Goal: Information Seeking & Learning: Stay updated

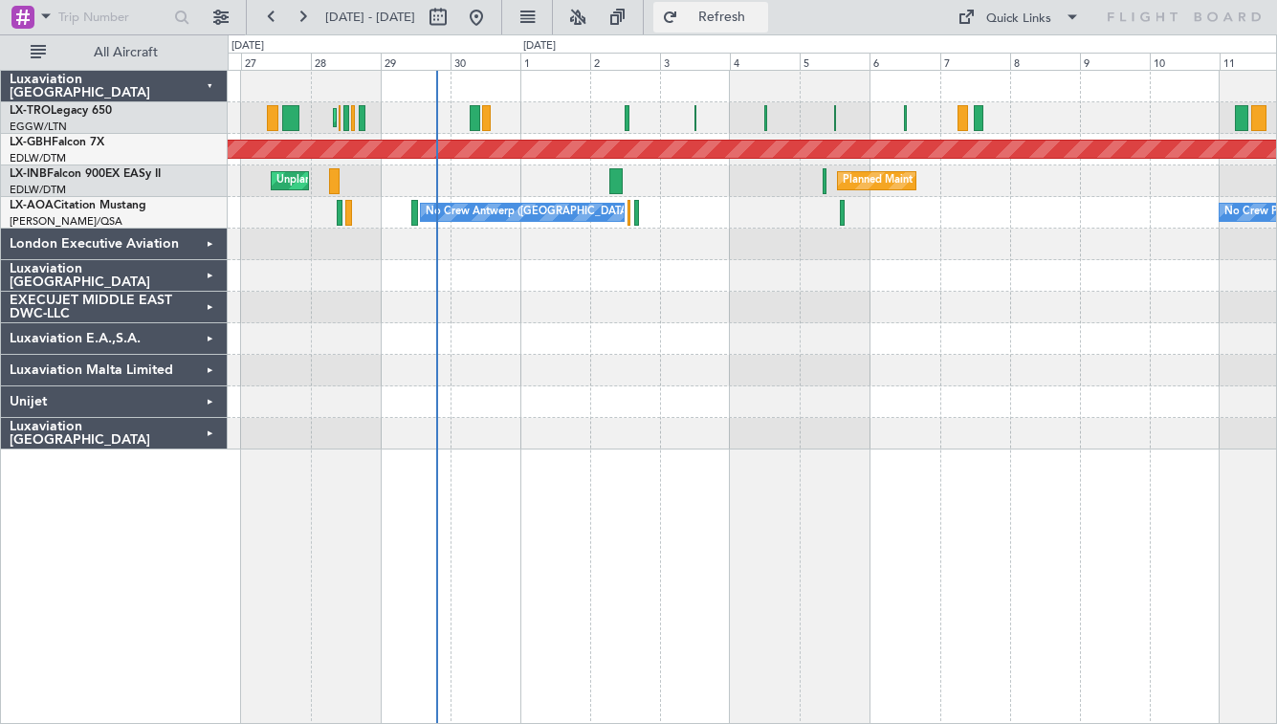
click at [762, 12] on span "Refresh" at bounding box center [722, 17] width 80 height 13
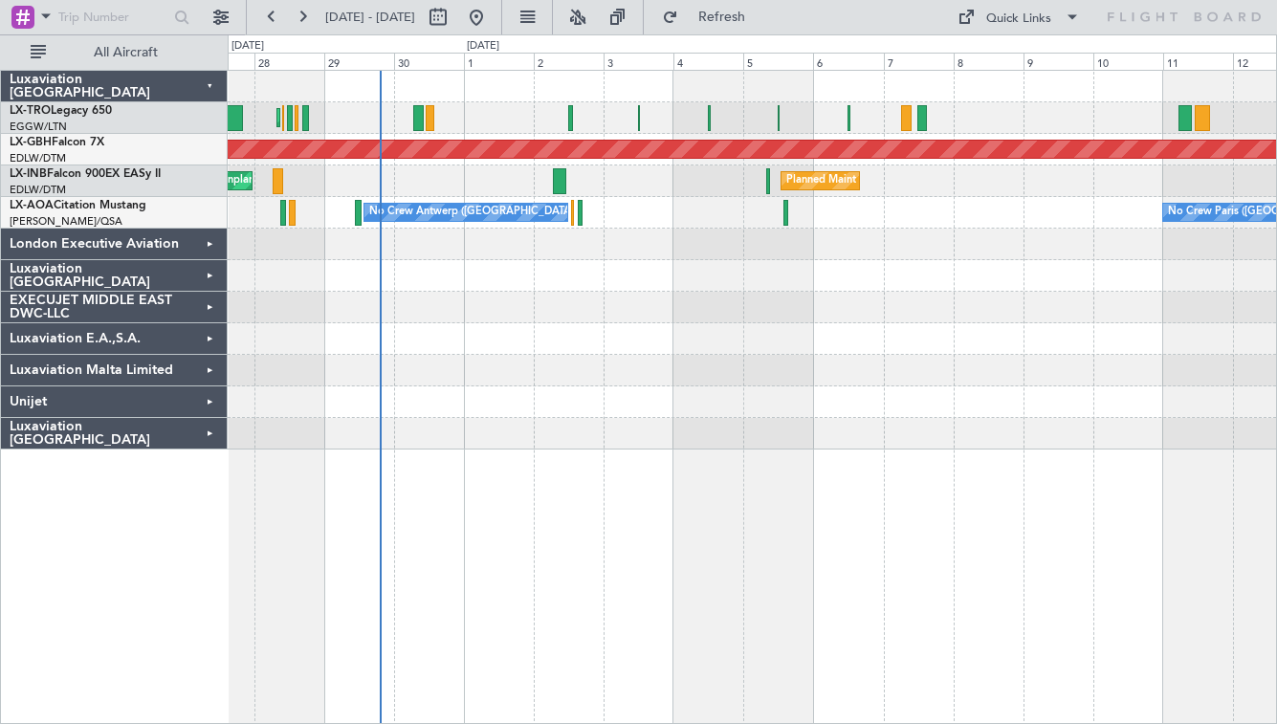
click at [1122, 292] on div "Planned Maint [GEOGRAPHIC_DATA] ([GEOGRAPHIC_DATA]) Planned Maint [GEOGRAPHIC_D…" at bounding box center [752, 260] width 1049 height 379
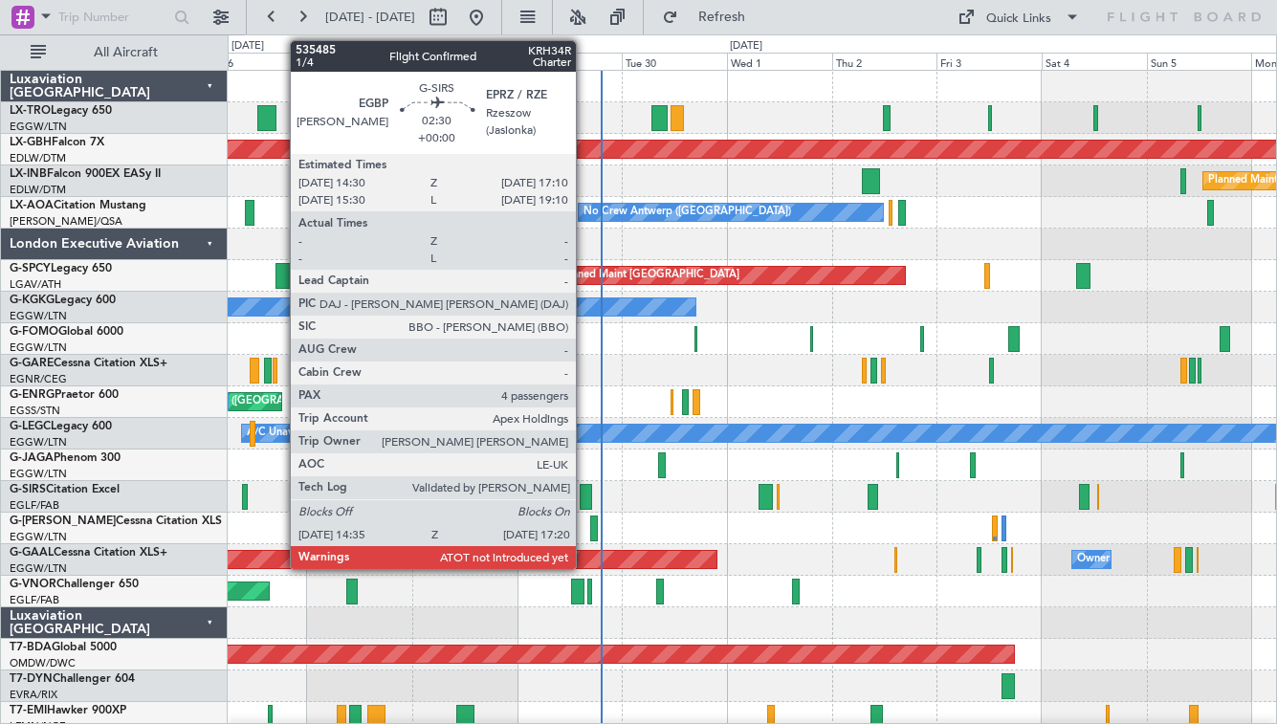
click at [585, 501] on div at bounding box center [586, 497] width 12 height 26
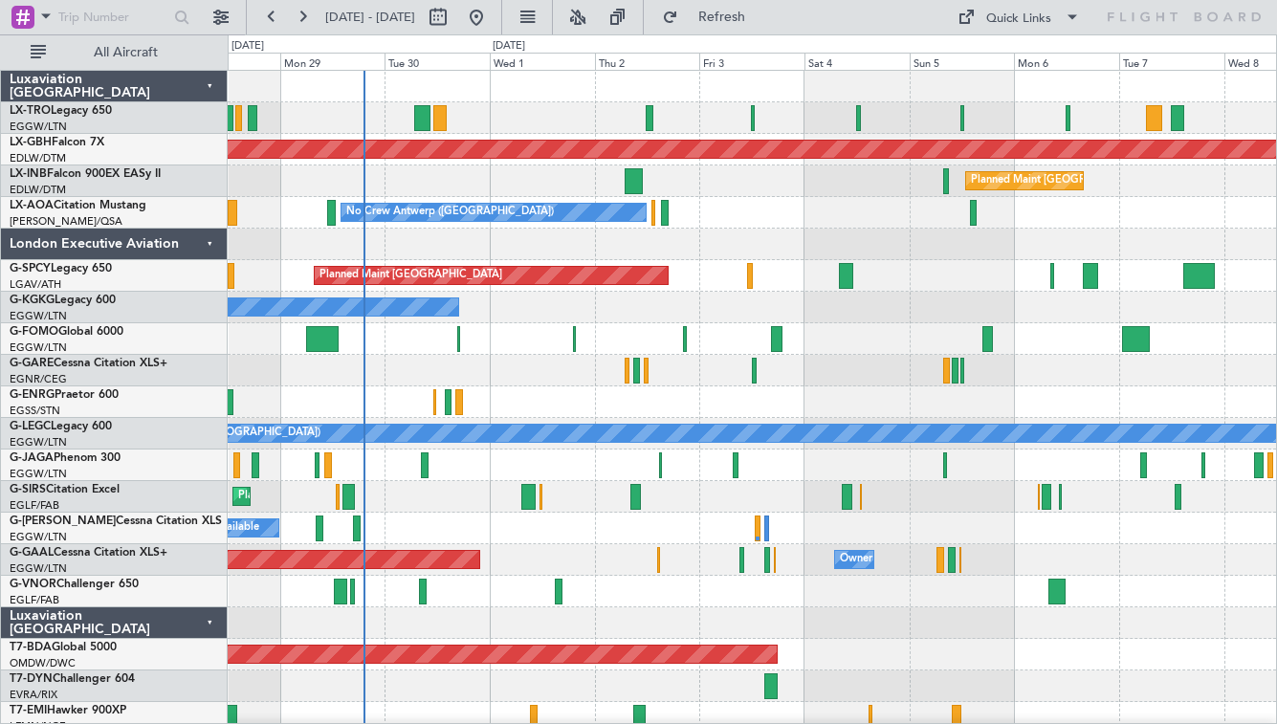
click at [804, 602] on div "Planned Maint [GEOGRAPHIC_DATA] ([GEOGRAPHIC_DATA])" at bounding box center [752, 592] width 1049 height 32
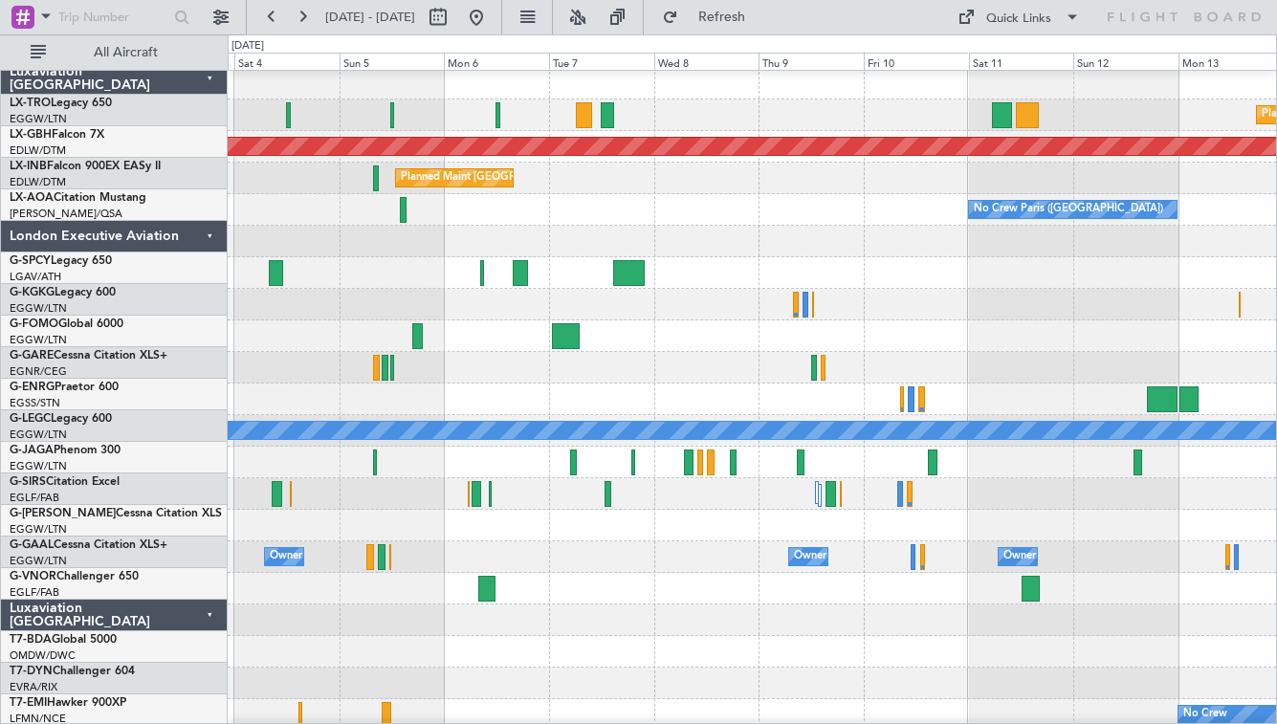
scroll to position [2, 0]
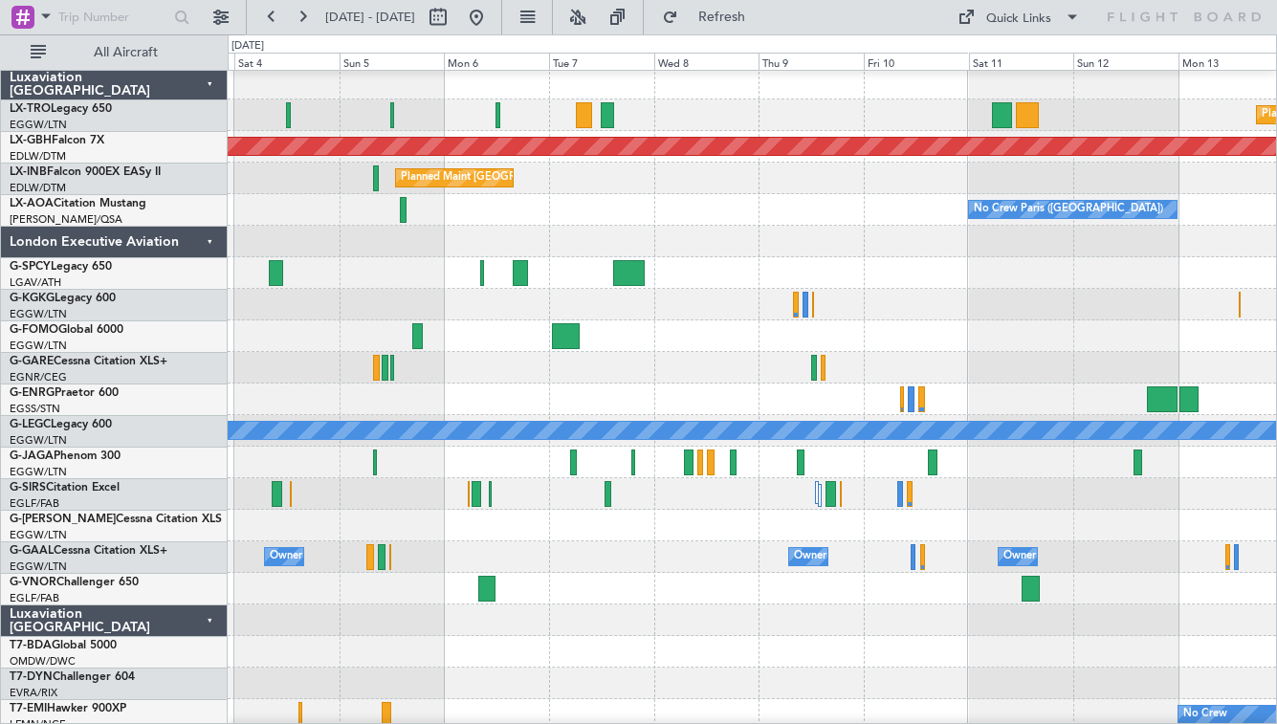
click at [706, 199] on div "No Crew Paris ([GEOGRAPHIC_DATA]) No Crew [GEOGRAPHIC_DATA] ([GEOGRAPHIC_DATA])" at bounding box center [752, 210] width 1049 height 32
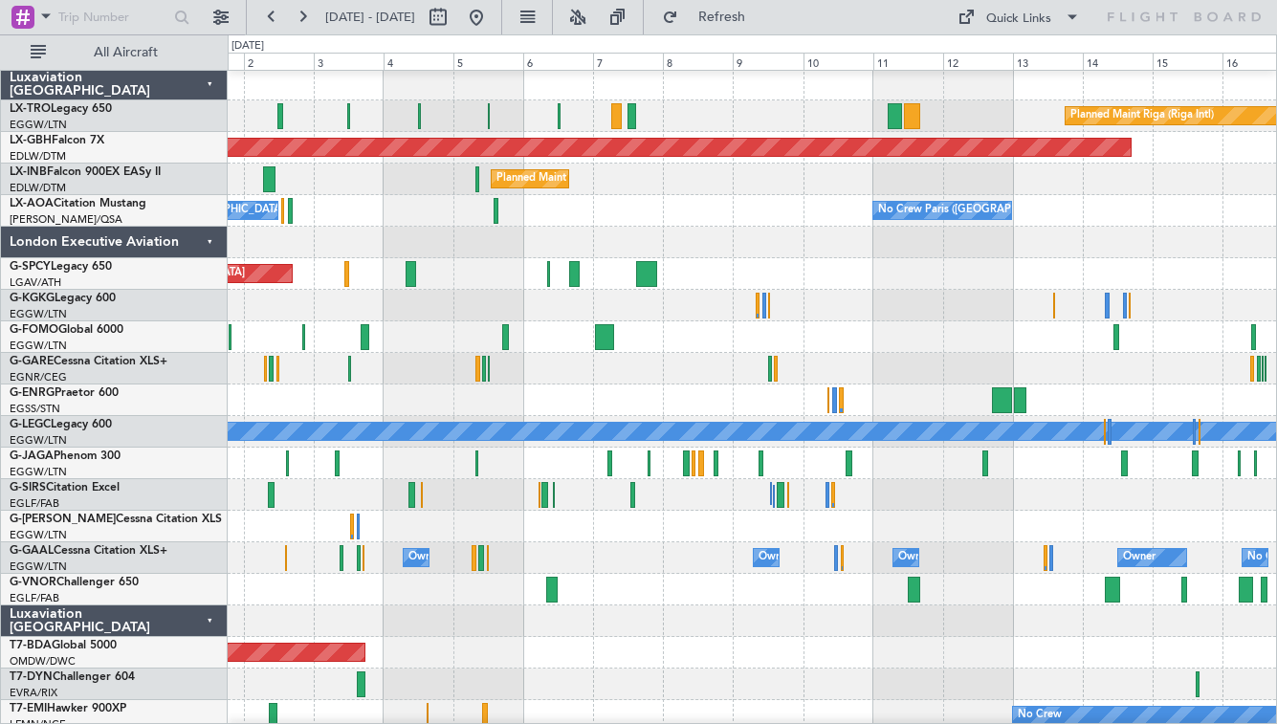
scroll to position [0, 0]
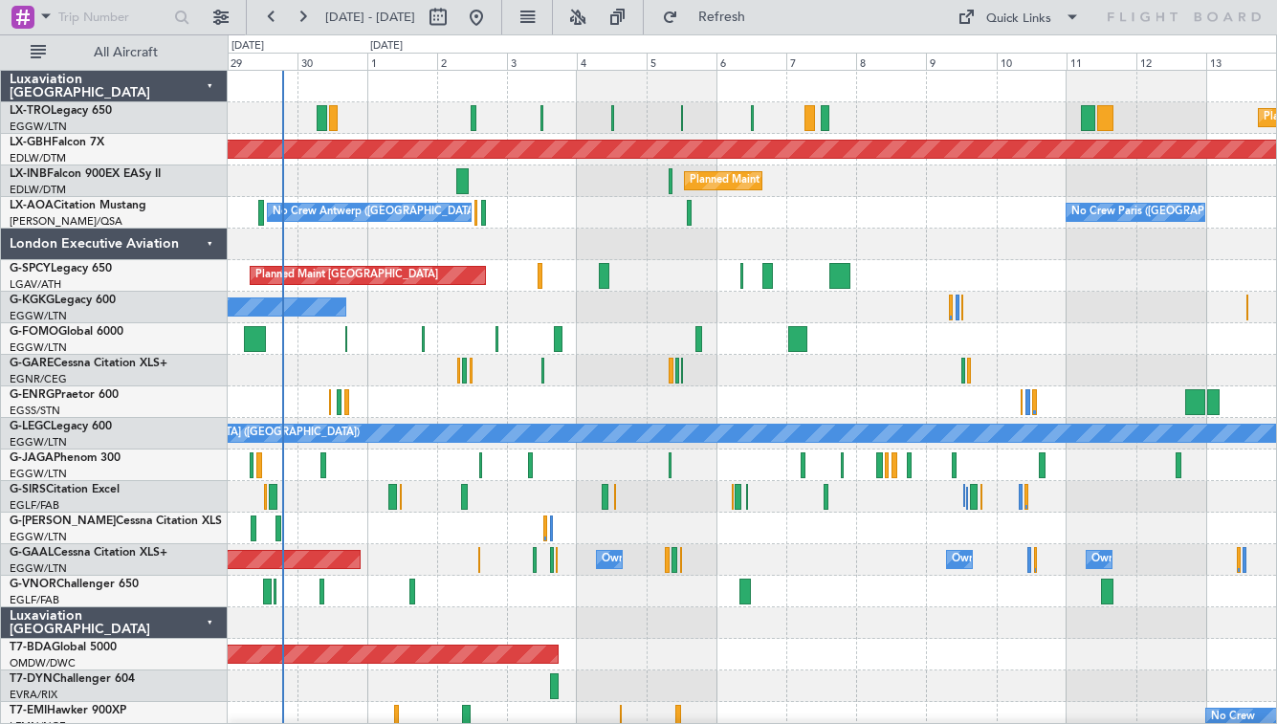
click at [765, 225] on div "No Crew Paris ([GEOGRAPHIC_DATA]) No Crew [GEOGRAPHIC_DATA] ([GEOGRAPHIC_DATA])" at bounding box center [752, 213] width 1049 height 32
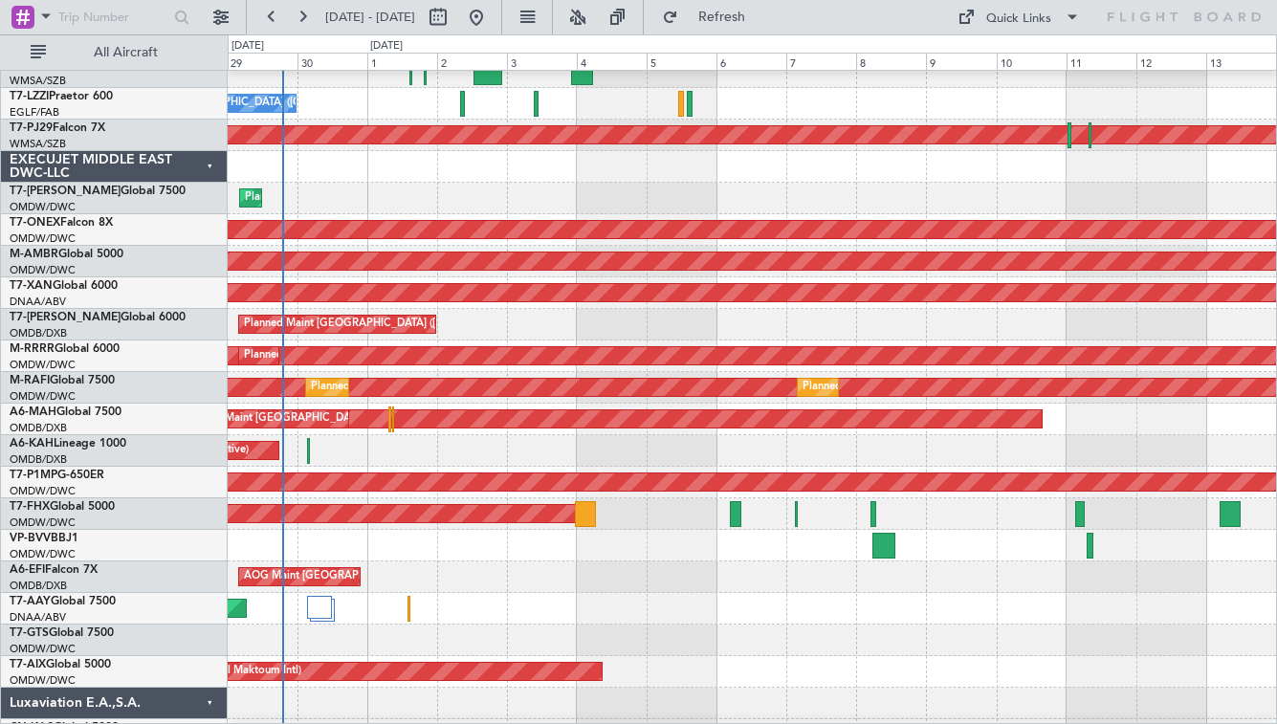
scroll to position [996, 0]
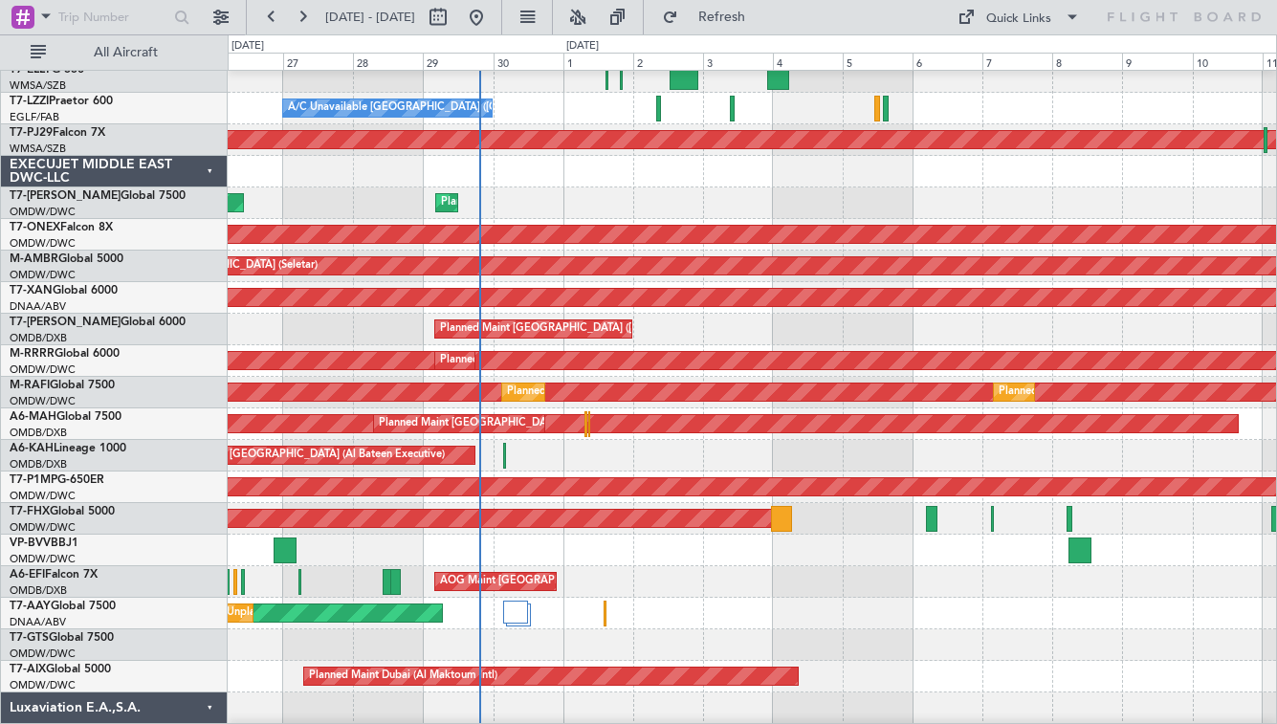
click at [506, 546] on div at bounding box center [752, 551] width 1049 height 32
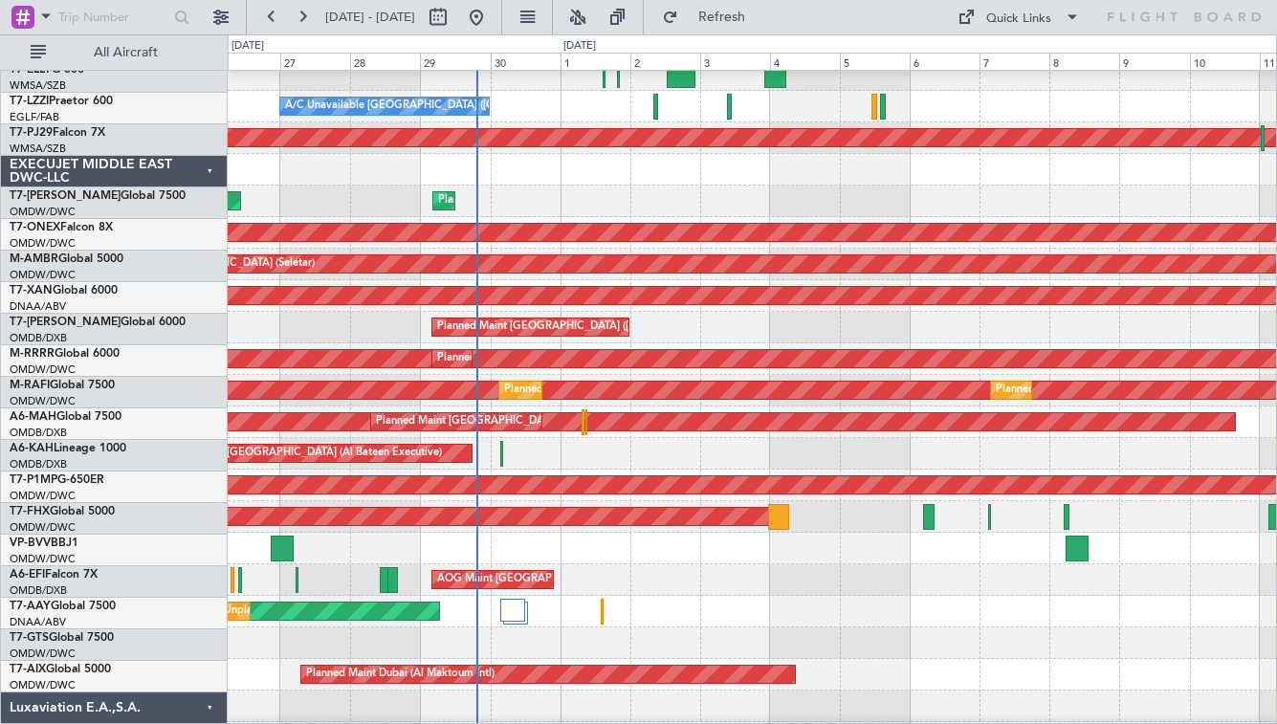
scroll to position [990, 0]
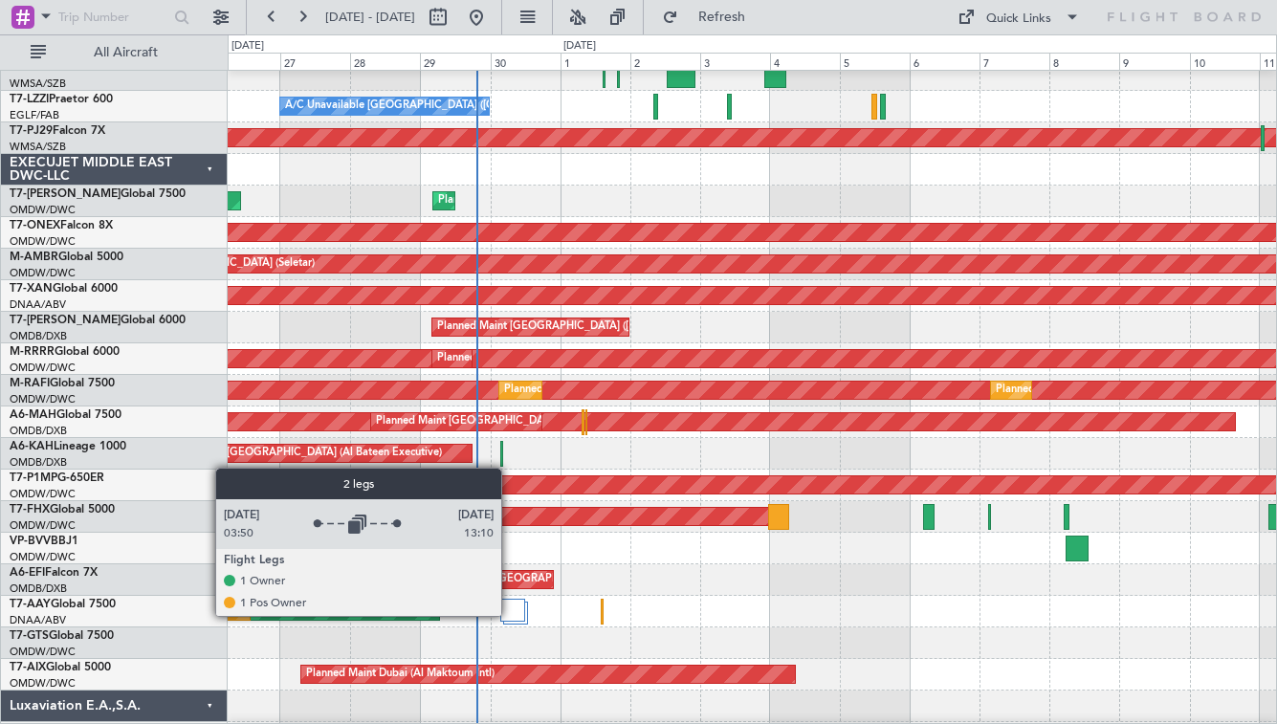
click at [510, 615] on div at bounding box center [512, 610] width 25 height 23
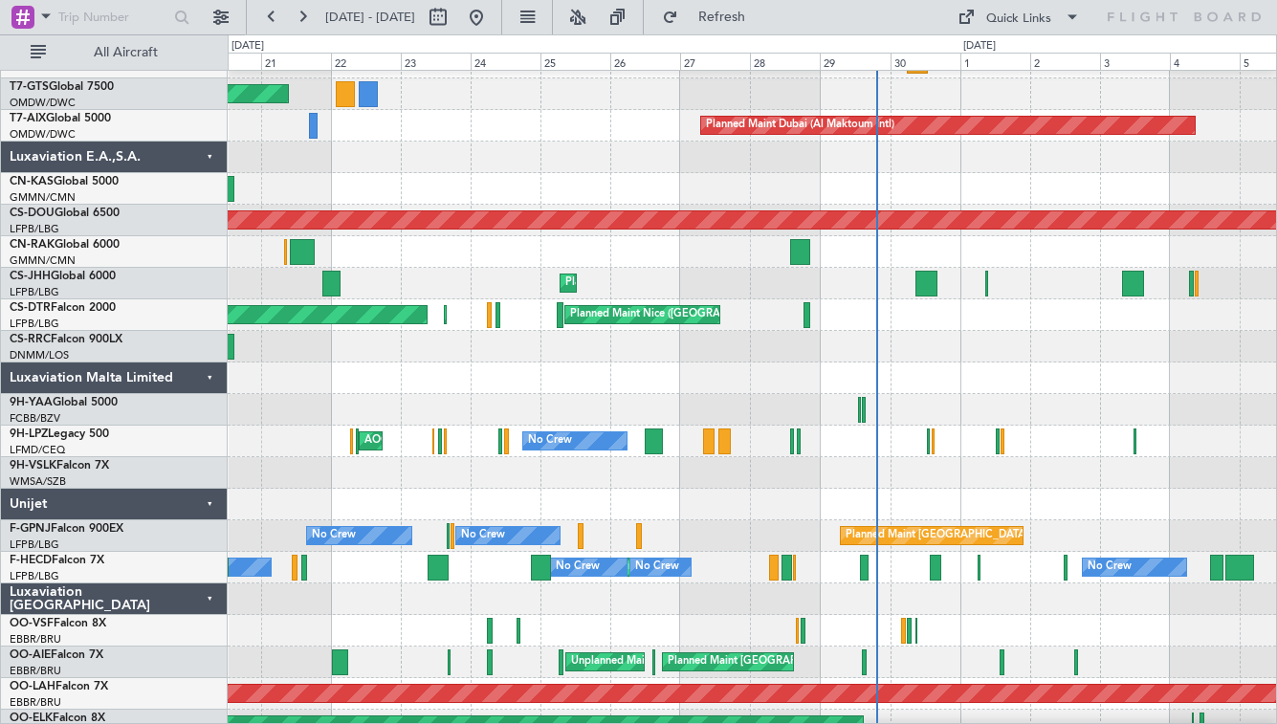
scroll to position [1611, 0]
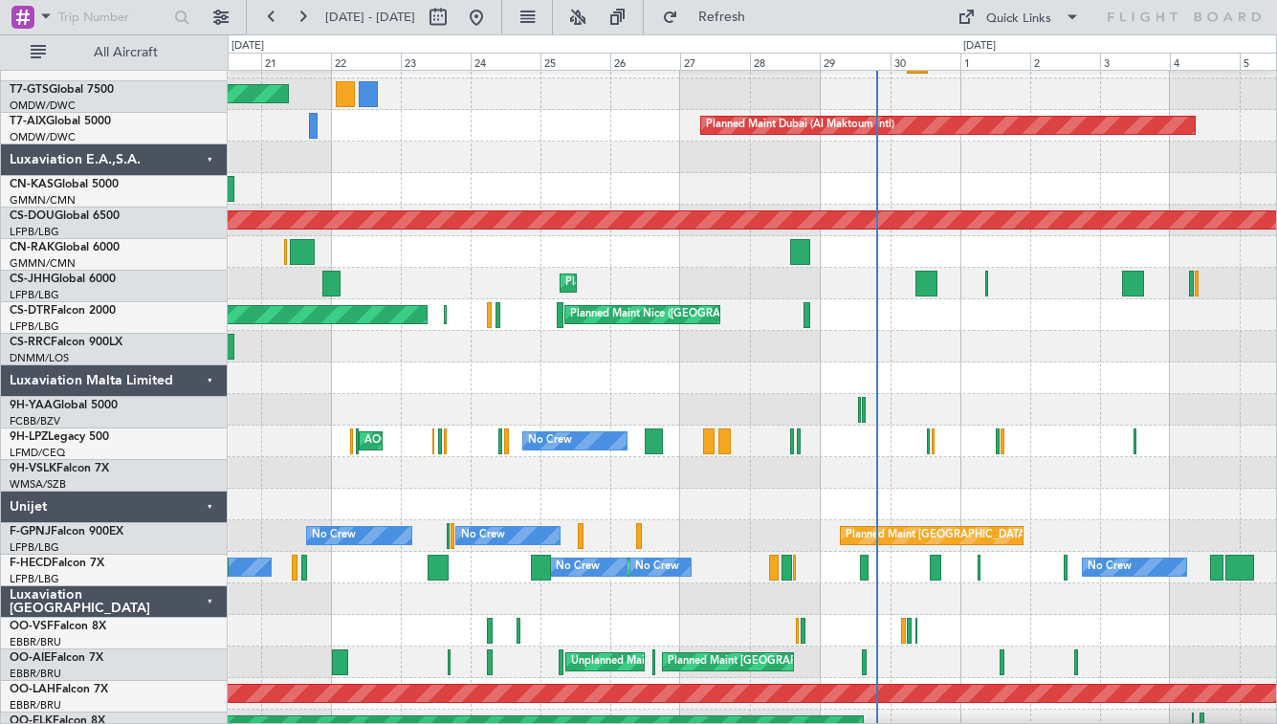
click at [717, 268] on div at bounding box center [752, 252] width 1049 height 32
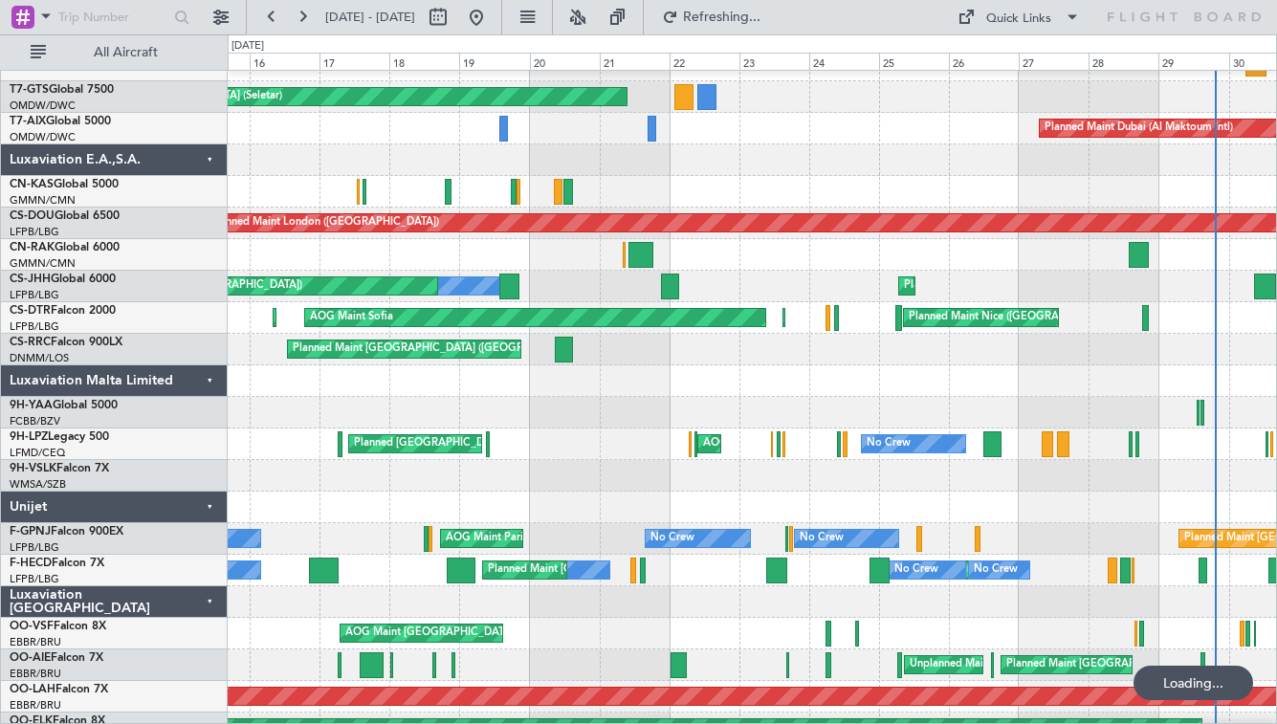
scroll to position [1603, 0]
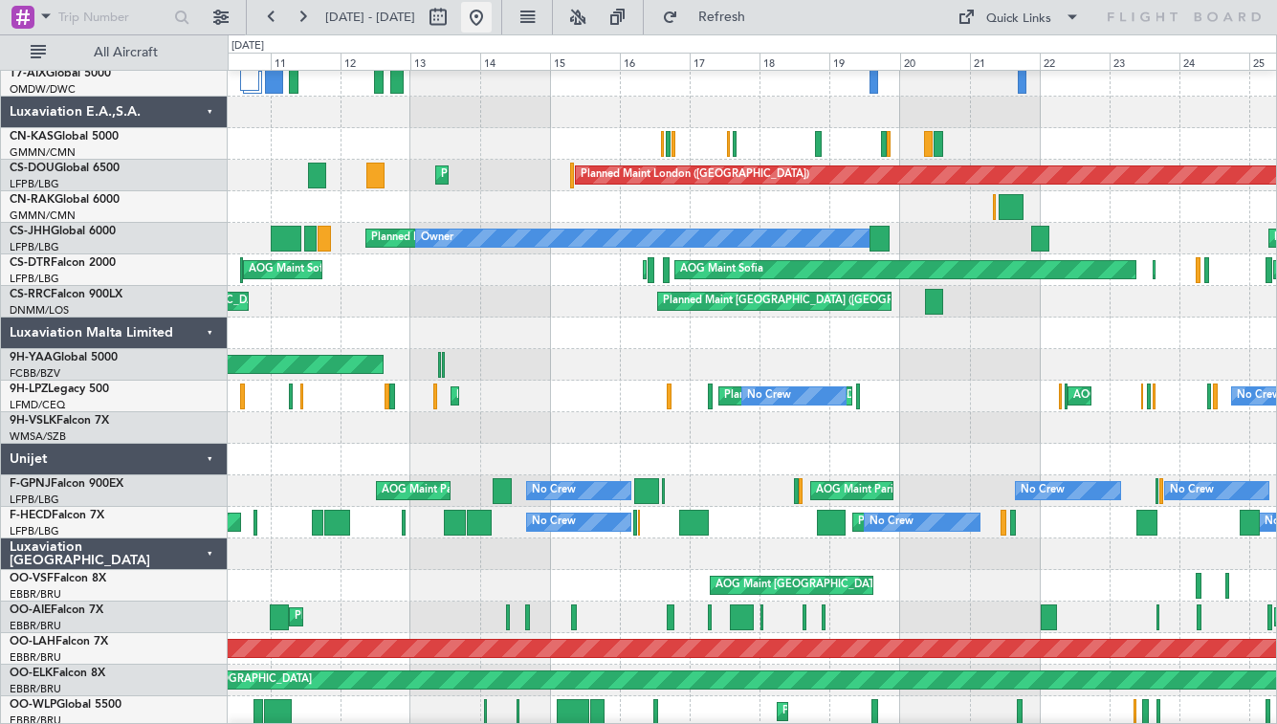
click at [492, 16] on button at bounding box center [476, 17] width 31 height 31
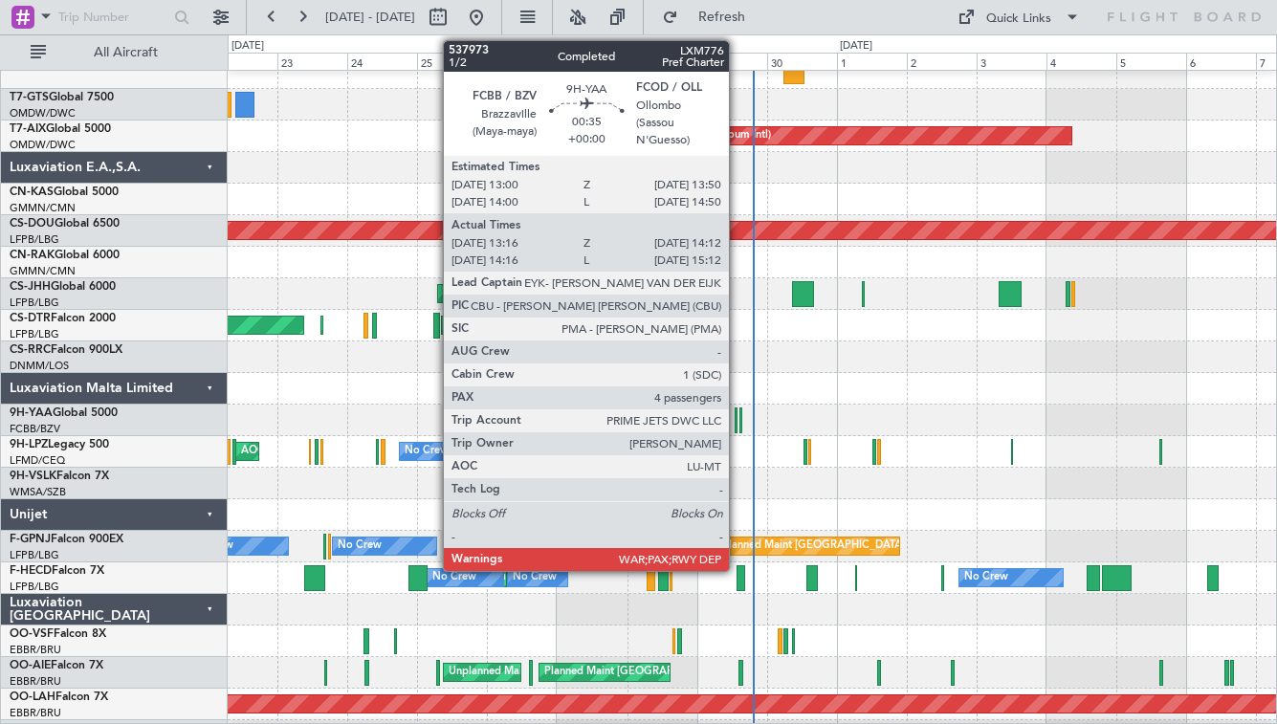
click at [738, 418] on div at bounding box center [736, 421] width 3 height 26
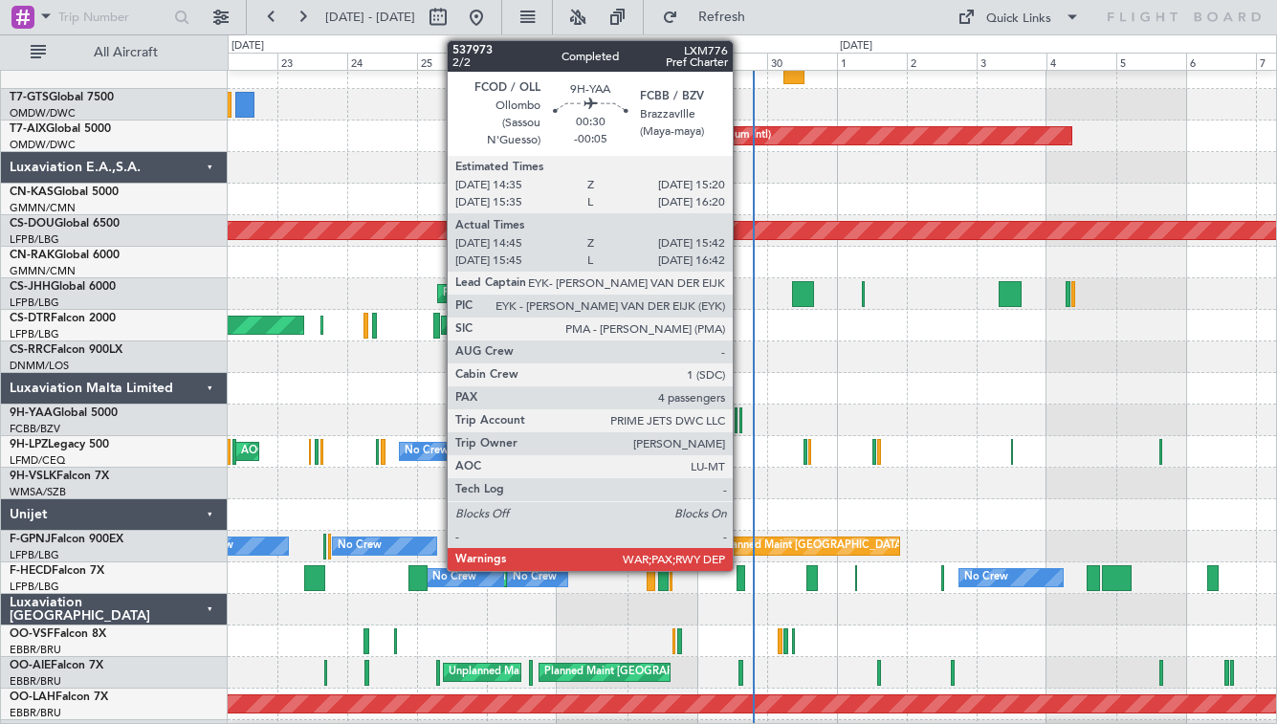
click at [741, 421] on div at bounding box center [741, 421] width 3 height 26
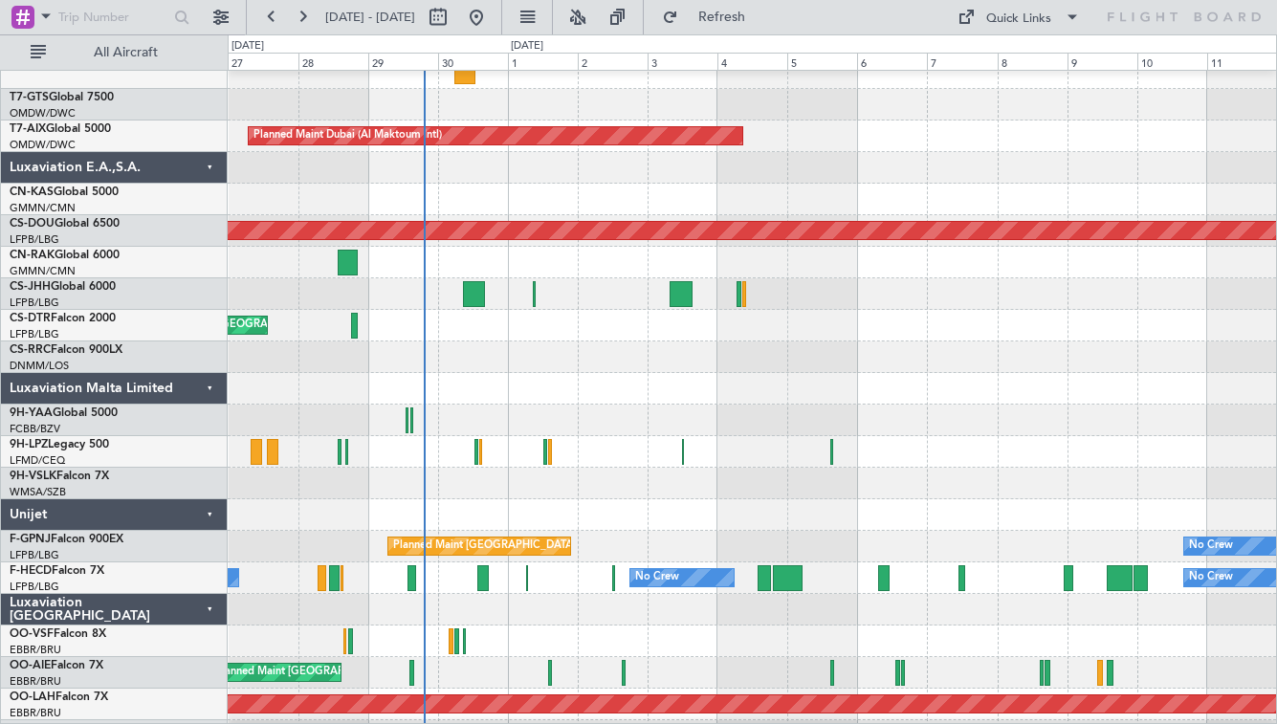
click at [556, 424] on div at bounding box center [752, 421] width 1049 height 32
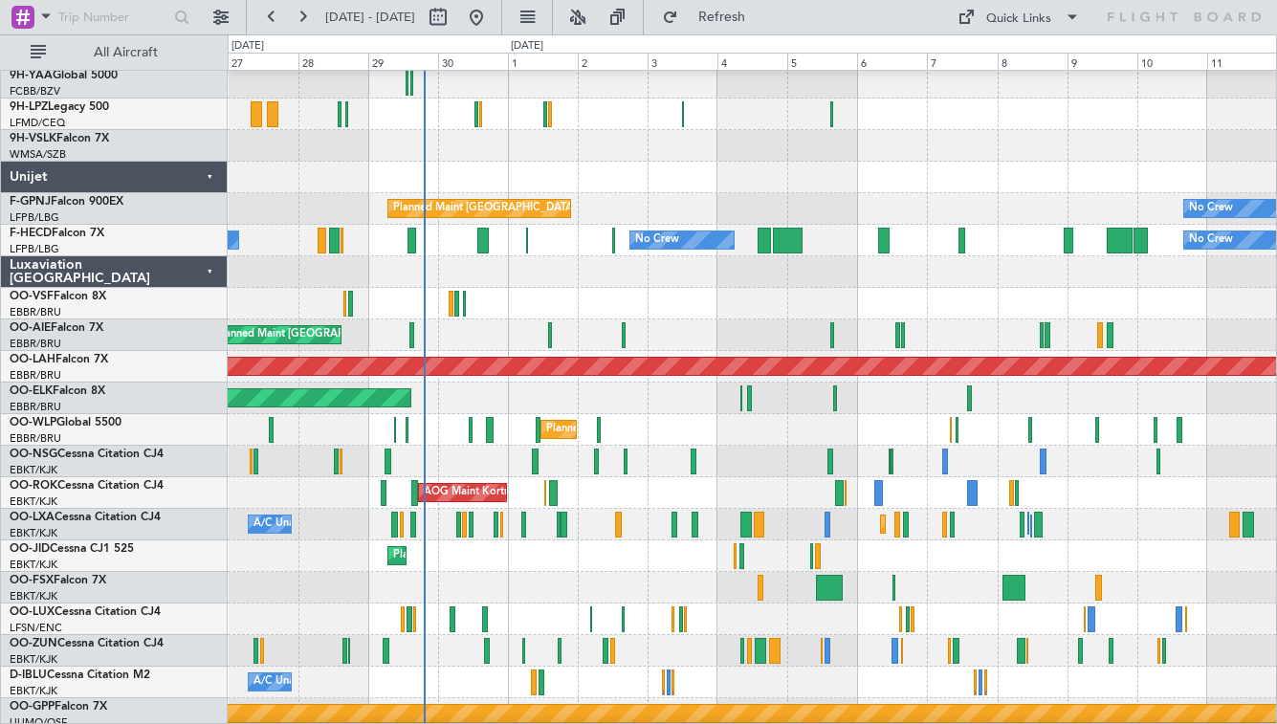
scroll to position [2072, 0]
